Goal: Task Accomplishment & Management: Manage account settings

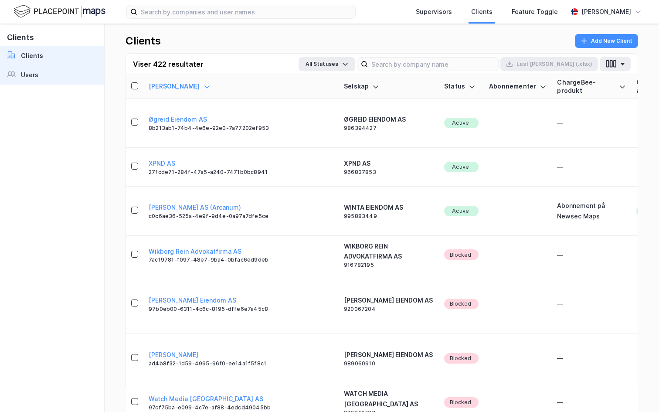
click at [55, 79] on link "Users" at bounding box center [52, 74] width 104 height 19
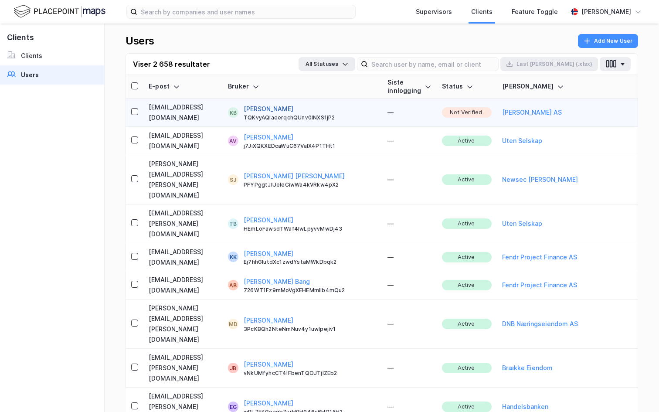
click at [294, 105] on button "[PERSON_NAME]" at bounding box center [269, 109] width 50 height 10
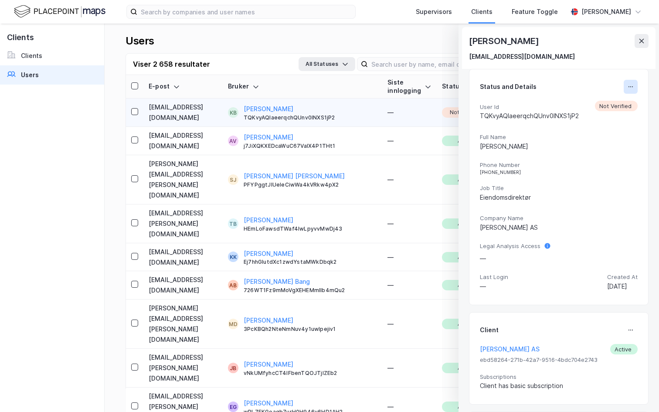
click at [628, 86] on icon at bounding box center [631, 86] width 7 height 7
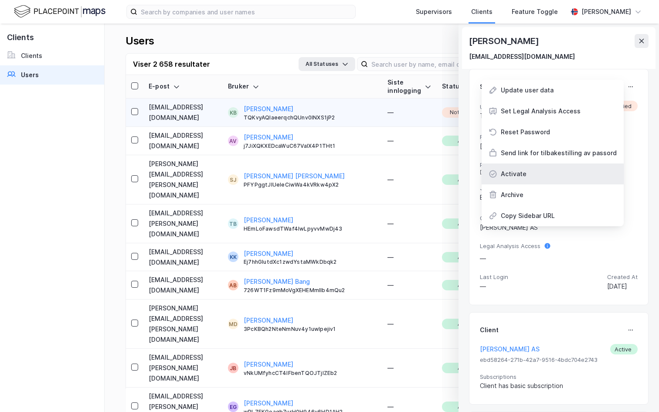
click at [565, 168] on div "Activate" at bounding box center [553, 174] width 142 height 21
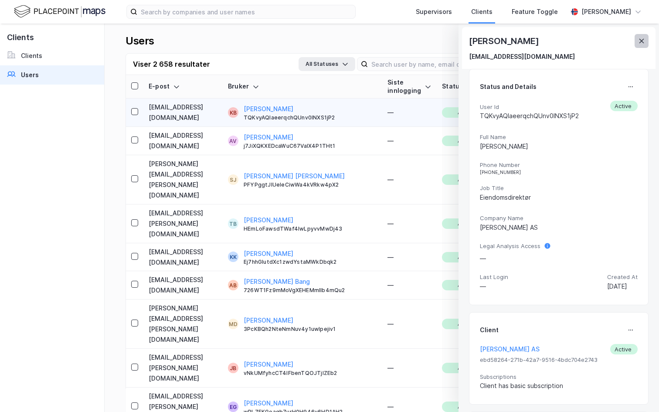
click at [642, 42] on icon at bounding box center [642, 41] width 7 height 7
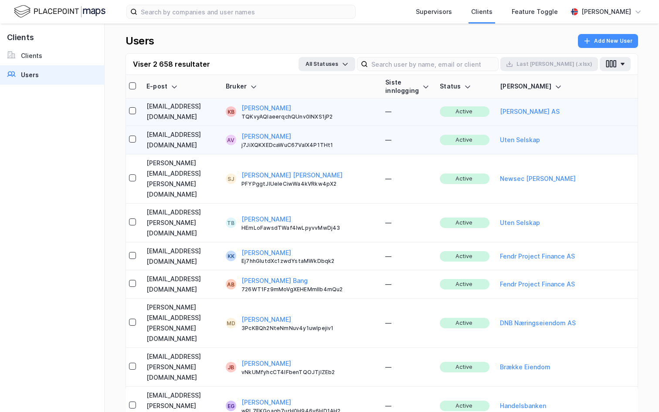
scroll to position [1, 0]
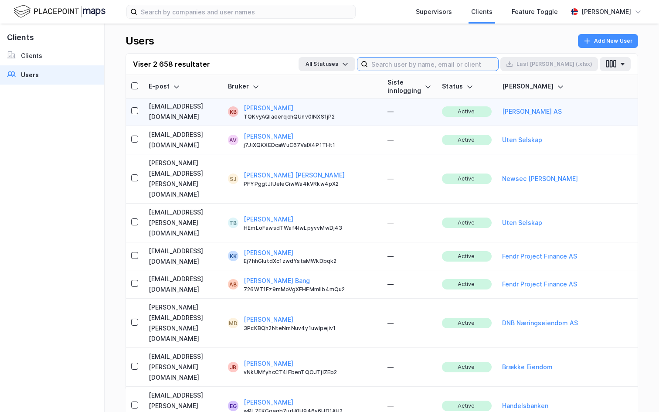
click at [444, 67] on input at bounding box center [433, 64] width 130 height 13
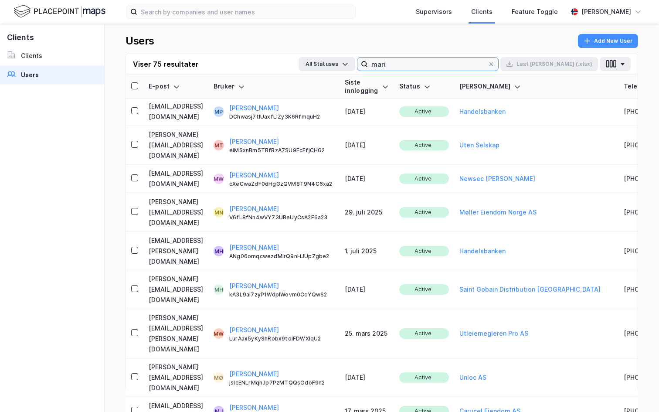
click at [436, 64] on input "mari" at bounding box center [428, 64] width 120 height 13
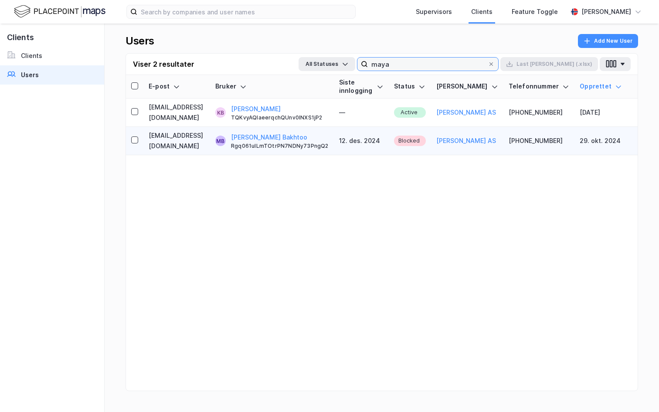
type input "maya"
click at [176, 127] on td "[EMAIL_ADDRESS][DOMAIN_NAME]" at bounding box center [176, 141] width 67 height 28
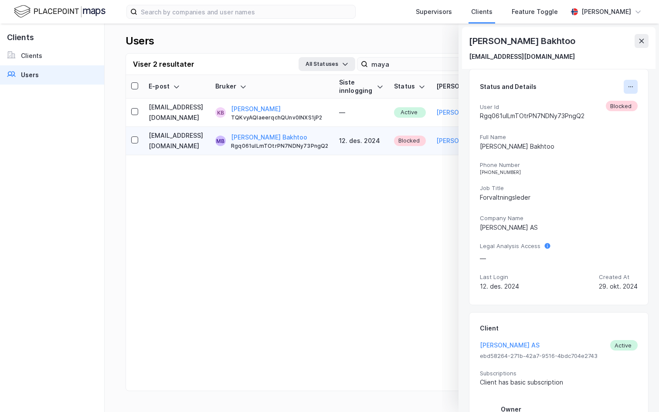
click at [628, 80] on button at bounding box center [631, 87] width 14 height 14
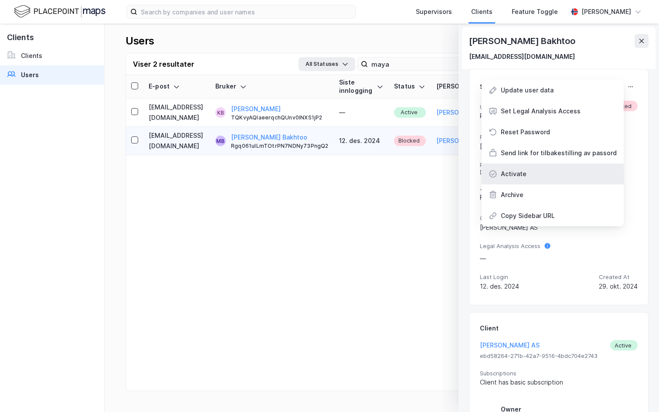
click at [565, 176] on div "Activate" at bounding box center [553, 174] width 142 height 21
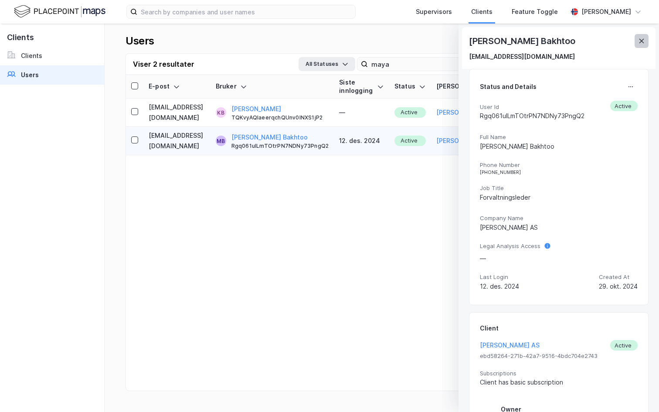
click at [639, 46] on button at bounding box center [642, 41] width 14 height 14
